Goal: Information Seeking & Learning: Check status

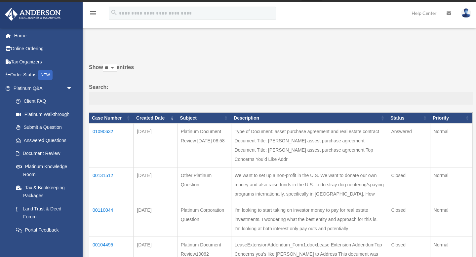
scroll to position [6, 0]
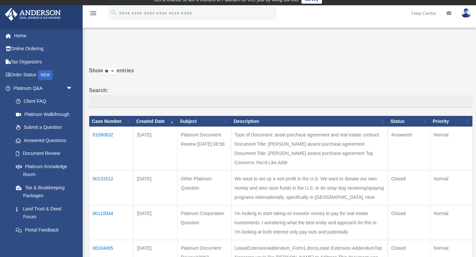
click at [107, 132] on td "01090632" at bounding box center [111, 149] width 44 height 44
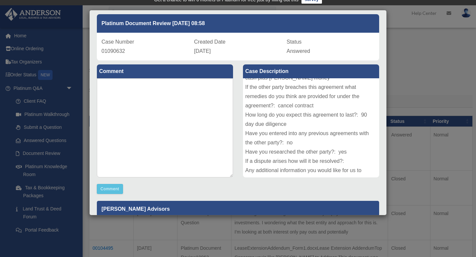
scroll to position [33, 0]
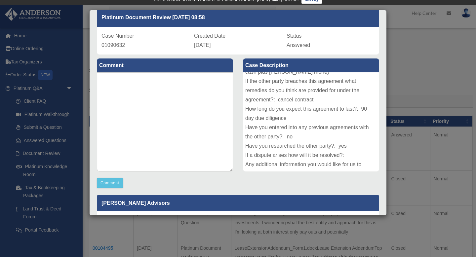
click at [402, 97] on div "Case Detail × Platinum Document Review 08/27/2025 08:58 Case Number 01090632 Cr…" at bounding box center [238, 128] width 476 height 257
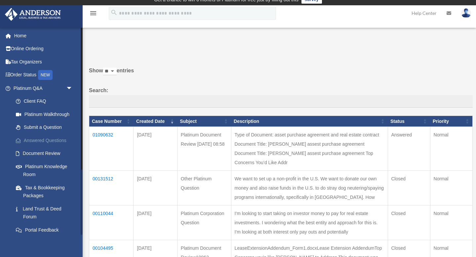
click at [53, 139] on link "Answered Questions" at bounding box center [45, 140] width 73 height 13
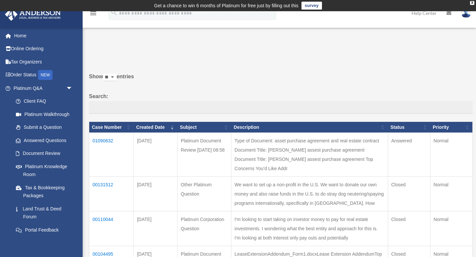
click at [303, 158] on td "Type of Document: asset purchase agreement and real estate contract Document Ti…" at bounding box center [309, 155] width 157 height 44
click at [206, 142] on td "Platinum Document Review [DATE] 08:58" at bounding box center [204, 155] width 54 height 44
click at [149, 142] on td "[DATE]" at bounding box center [156, 155] width 44 height 44
click at [46, 154] on link "Document Review" at bounding box center [45, 153] width 73 height 13
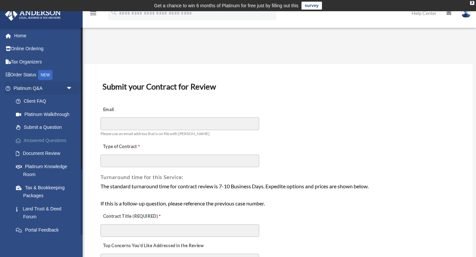
click at [32, 141] on link "Answered Questions" at bounding box center [45, 140] width 73 height 13
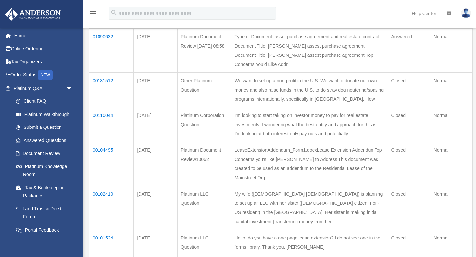
scroll to position [104, 0]
click at [103, 72] on td "00131512" at bounding box center [111, 89] width 44 height 35
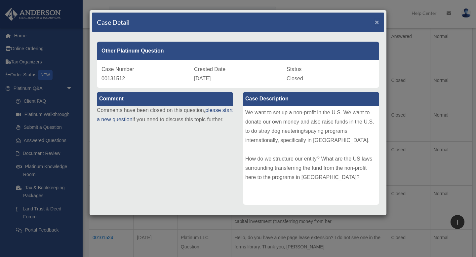
click at [377, 21] on span "×" at bounding box center [377, 22] width 4 height 8
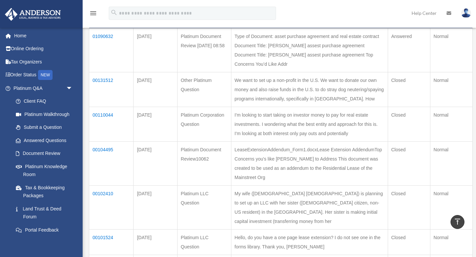
scroll to position [0, 0]
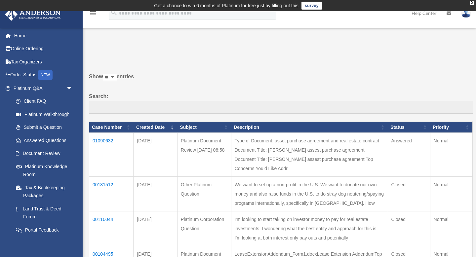
click at [104, 140] on td "01090632" at bounding box center [111, 155] width 44 height 44
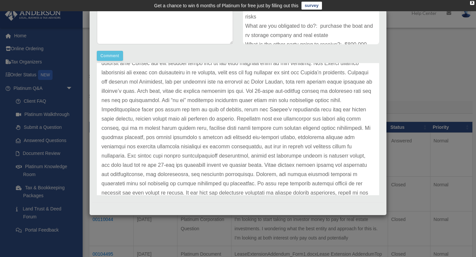
scroll to position [213, 0]
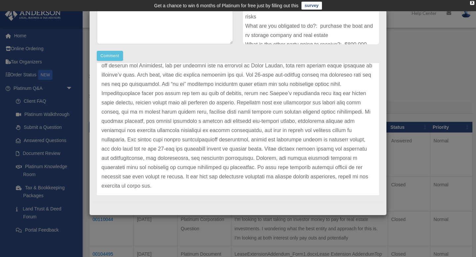
click at [423, 86] on div "Case Detail × Platinum Document Review 08/27/2025 08:58 Case Number 01090632 Cr…" at bounding box center [238, 128] width 476 height 257
